Goal: Task Accomplishment & Management: Manage account settings

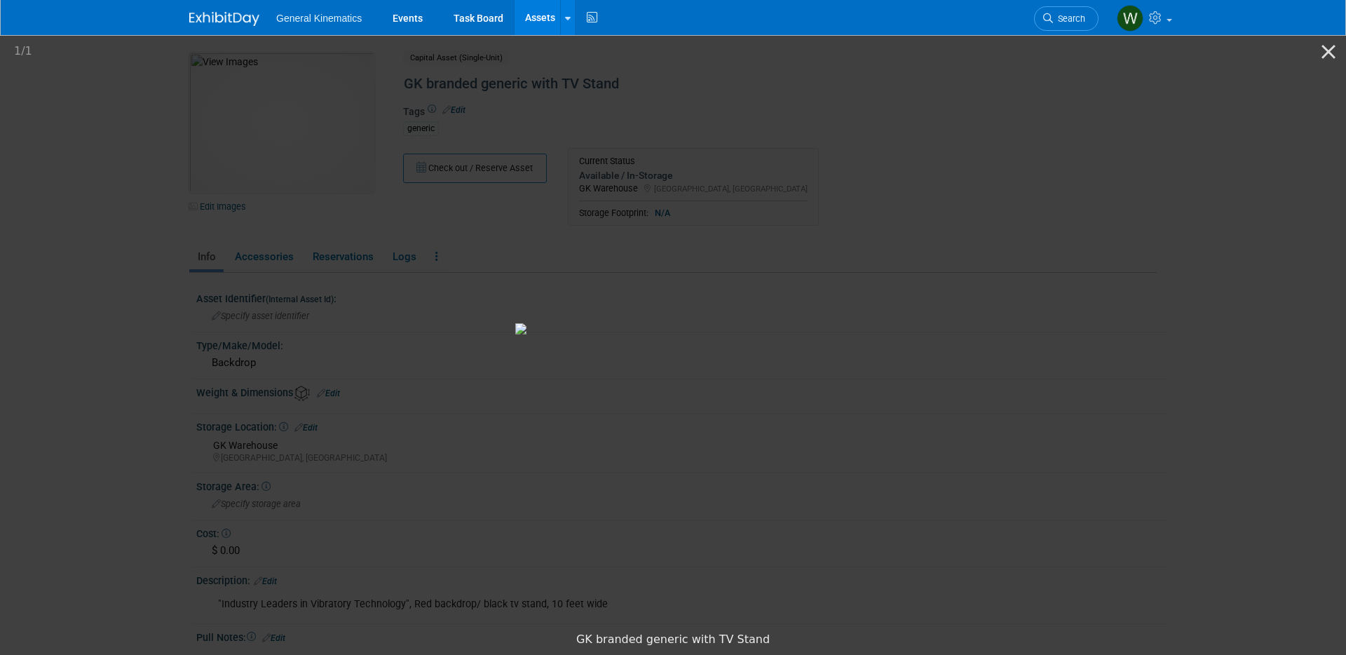
click at [205, 18] on img at bounding box center [224, 19] width 70 height 14
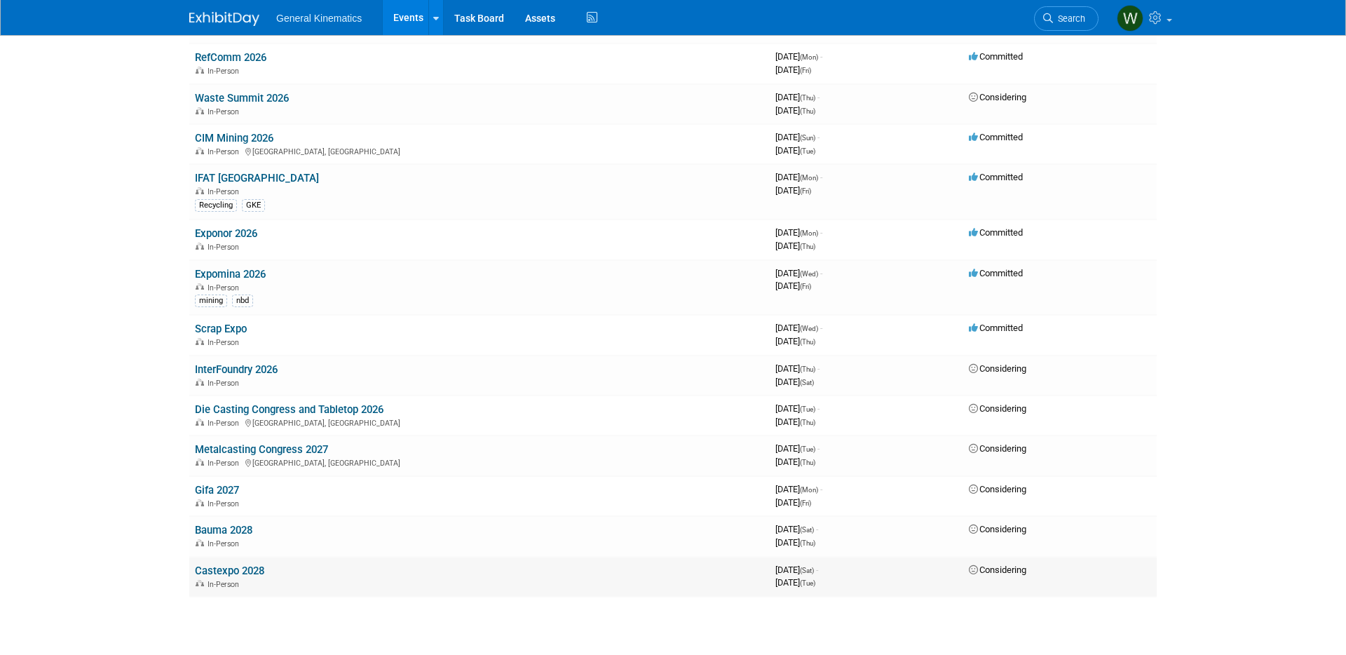
scroll to position [926, 0]
click at [219, 328] on link "Scrap Expo" at bounding box center [221, 329] width 52 height 13
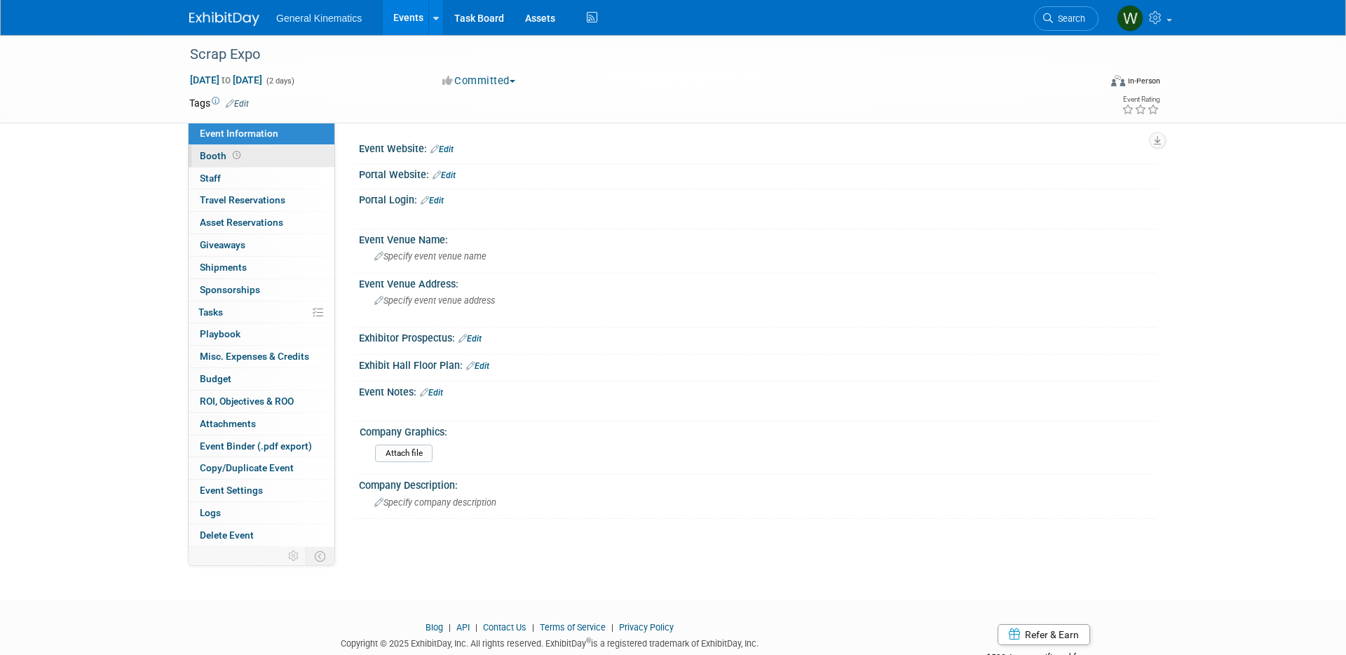
click at [265, 161] on link "Booth" at bounding box center [262, 156] width 146 height 22
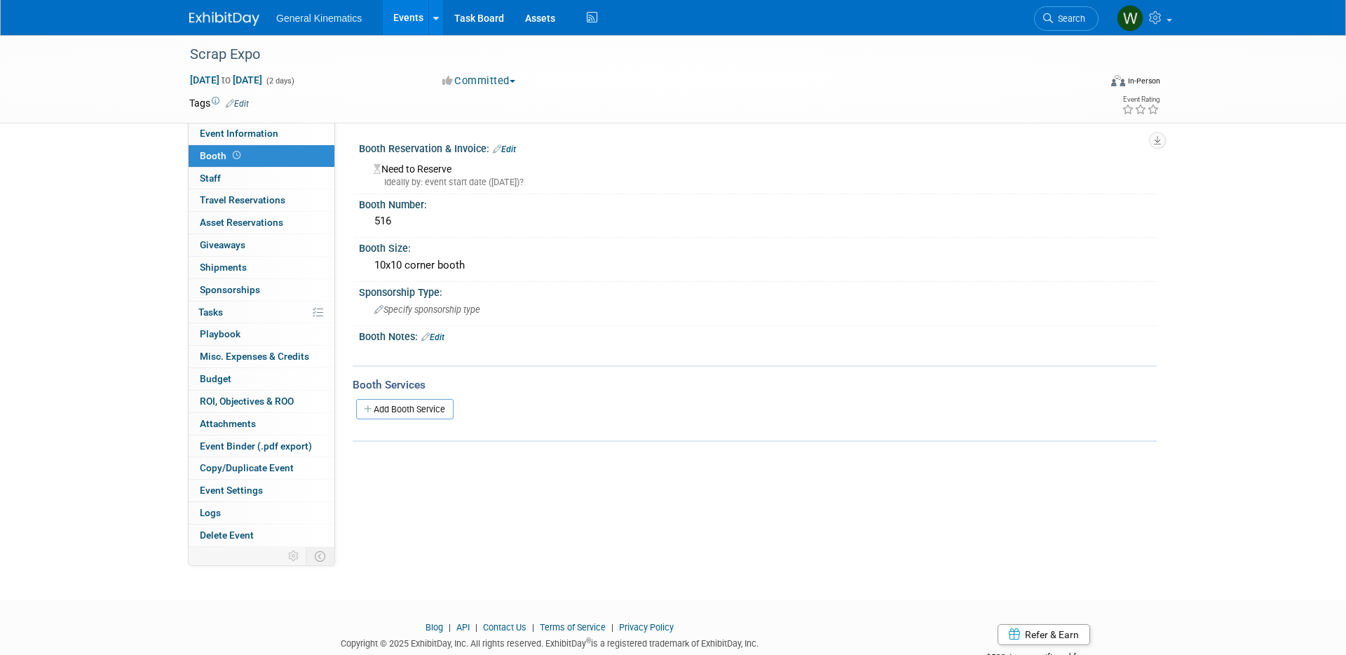
click at [505, 151] on link "Edit" at bounding box center [504, 149] width 23 height 10
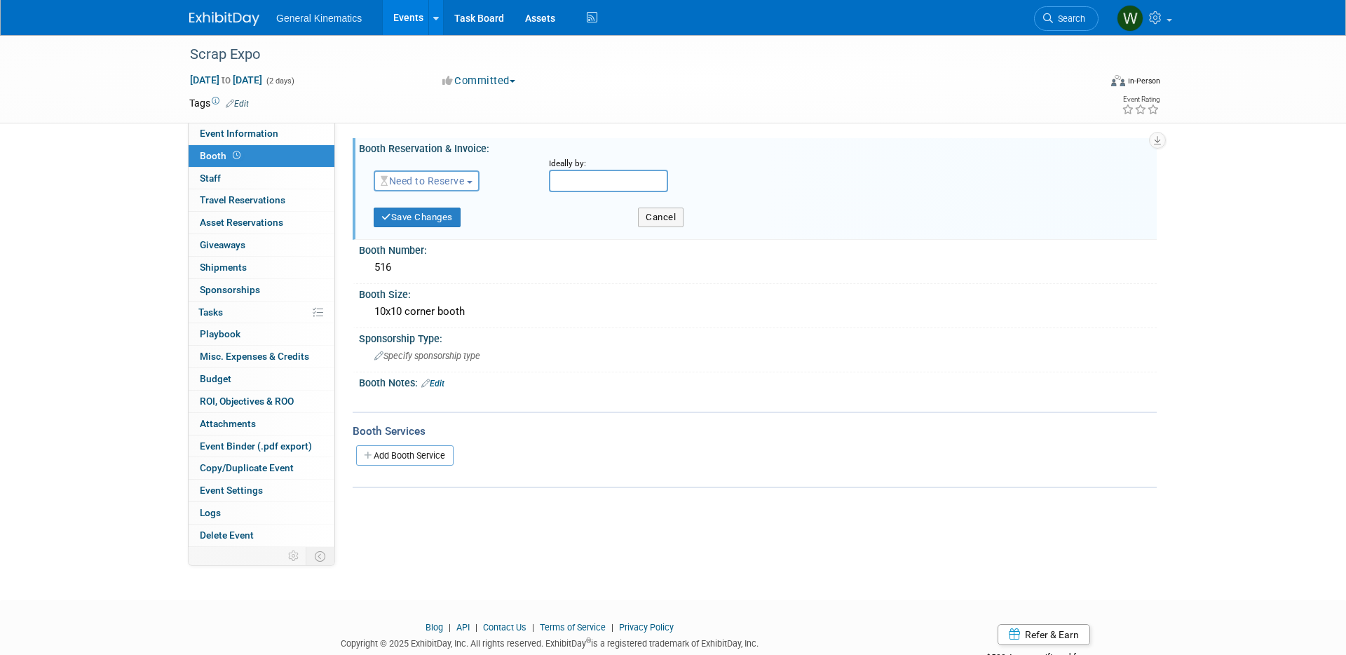
click at [454, 177] on span "Need to Reserve" at bounding box center [422, 180] width 83 height 11
click at [426, 219] on link "Reserved" at bounding box center [449, 225] width 150 height 20
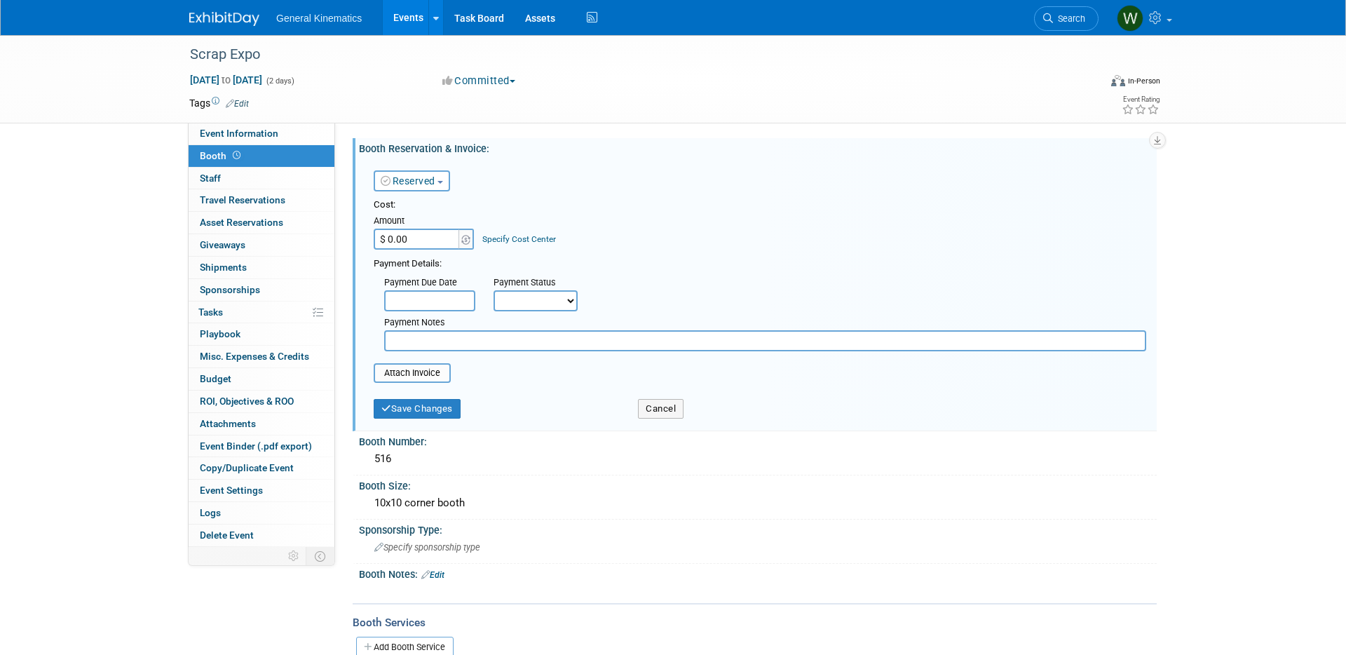
click at [425, 243] on input "$ 0.00" at bounding box center [418, 239] width 88 height 21
